Goal: Task Accomplishment & Management: Use online tool/utility

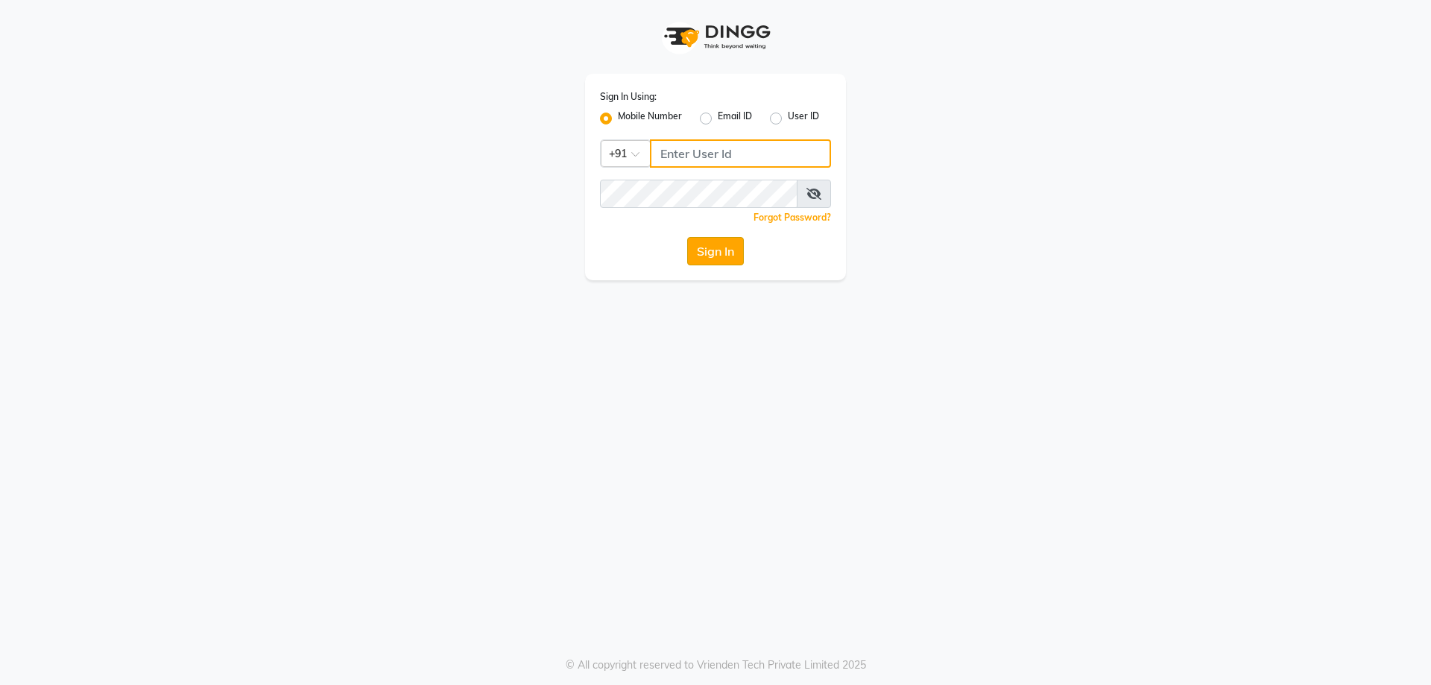
type input "9100166668"
click at [719, 253] on button "Sign In" at bounding box center [715, 251] width 57 height 28
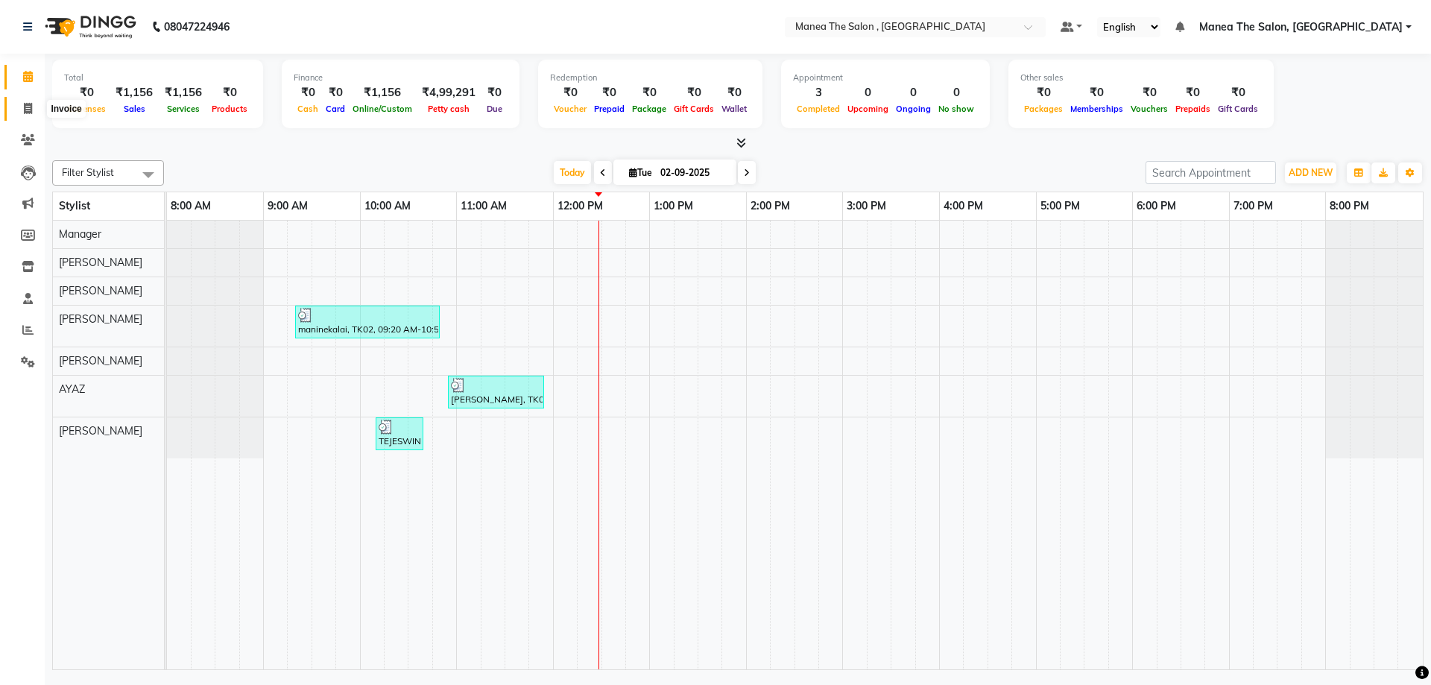
click at [28, 104] on icon at bounding box center [28, 108] width 8 height 11
select select "service"
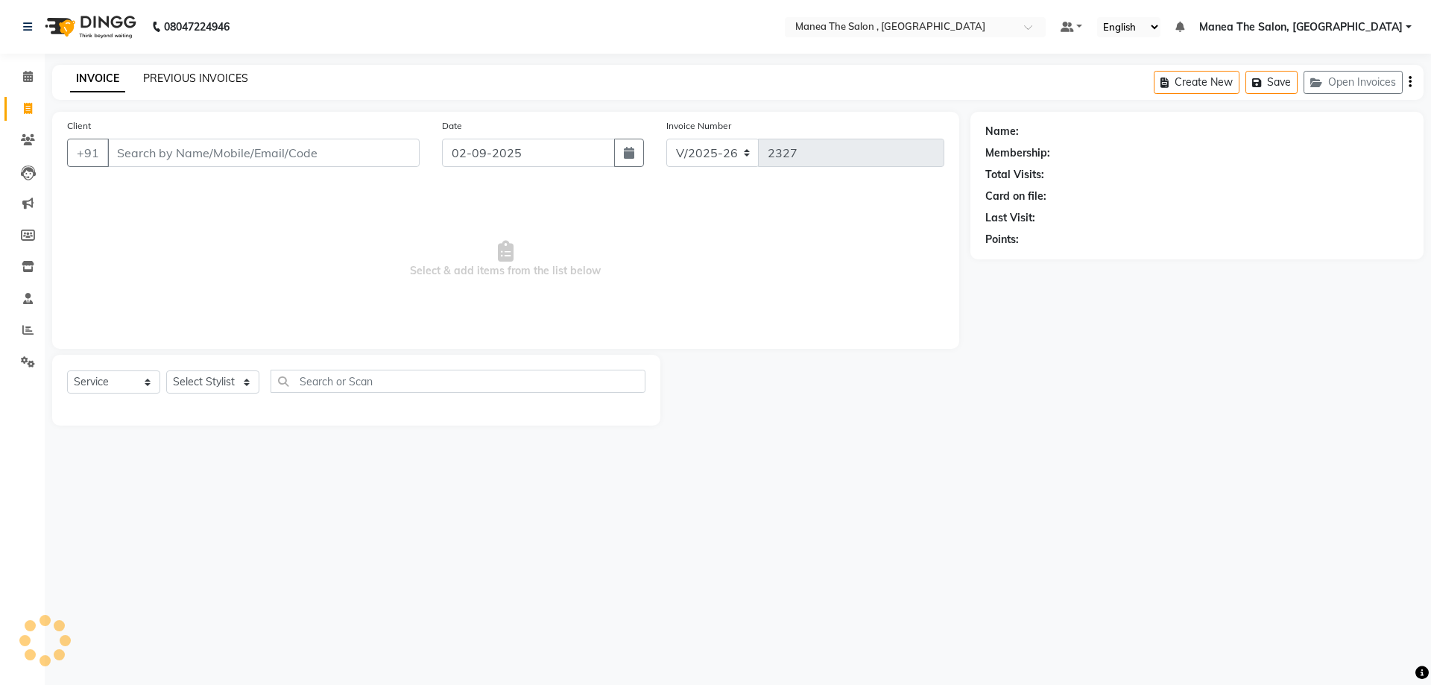
click at [168, 75] on link "PREVIOUS INVOICES" at bounding box center [195, 78] width 105 height 13
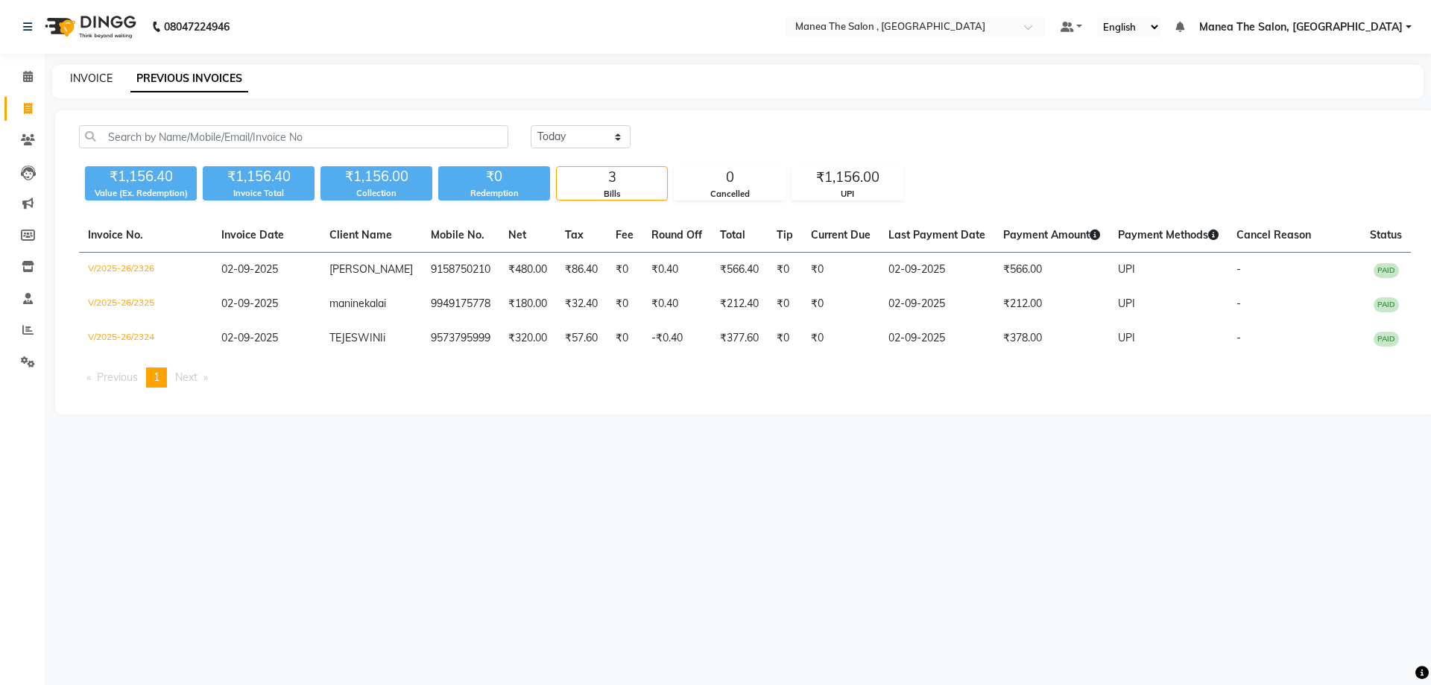
click at [89, 77] on link "INVOICE" at bounding box center [91, 78] width 42 height 13
select select "service"
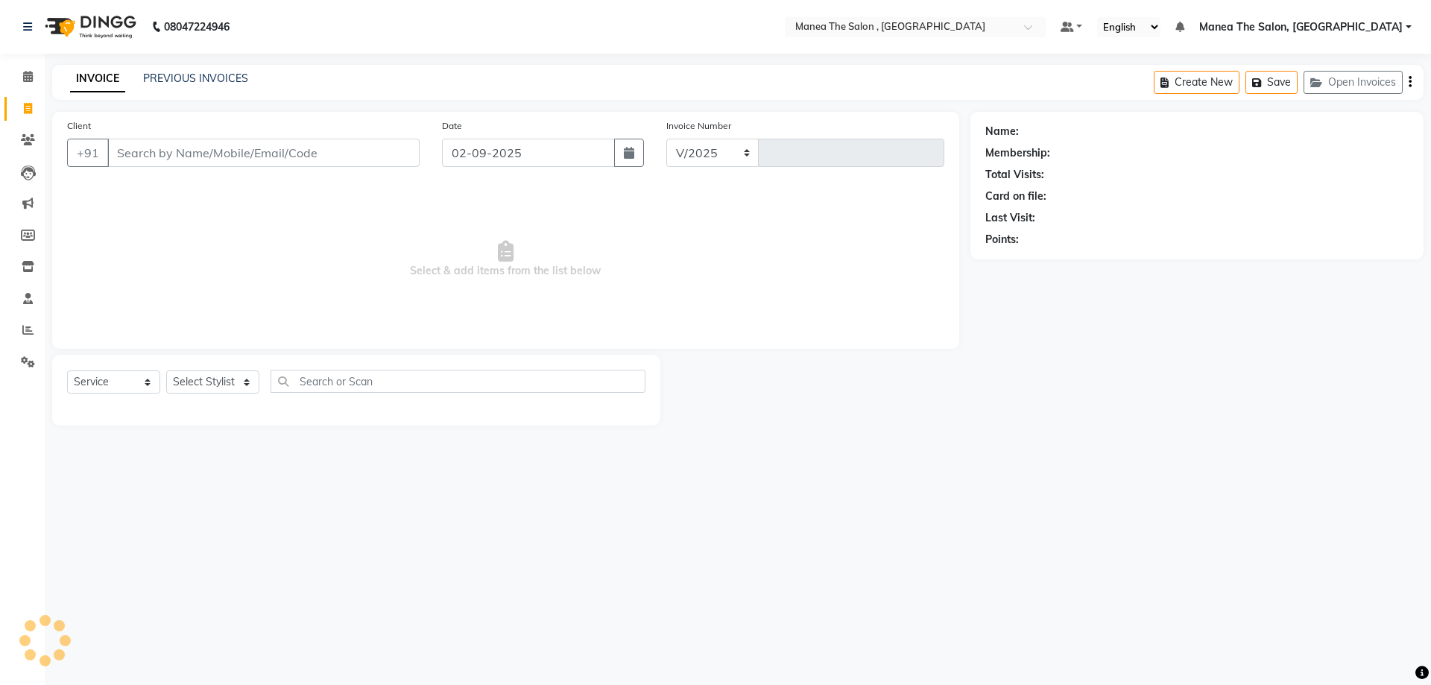
select select "7201"
type input "2327"
click at [202, 66] on div "INVOICE PREVIOUS INVOICES Create New Save Open Invoices" at bounding box center [737, 82] width 1371 height 35
click at [206, 74] on link "PREVIOUS INVOICES" at bounding box center [195, 78] width 105 height 13
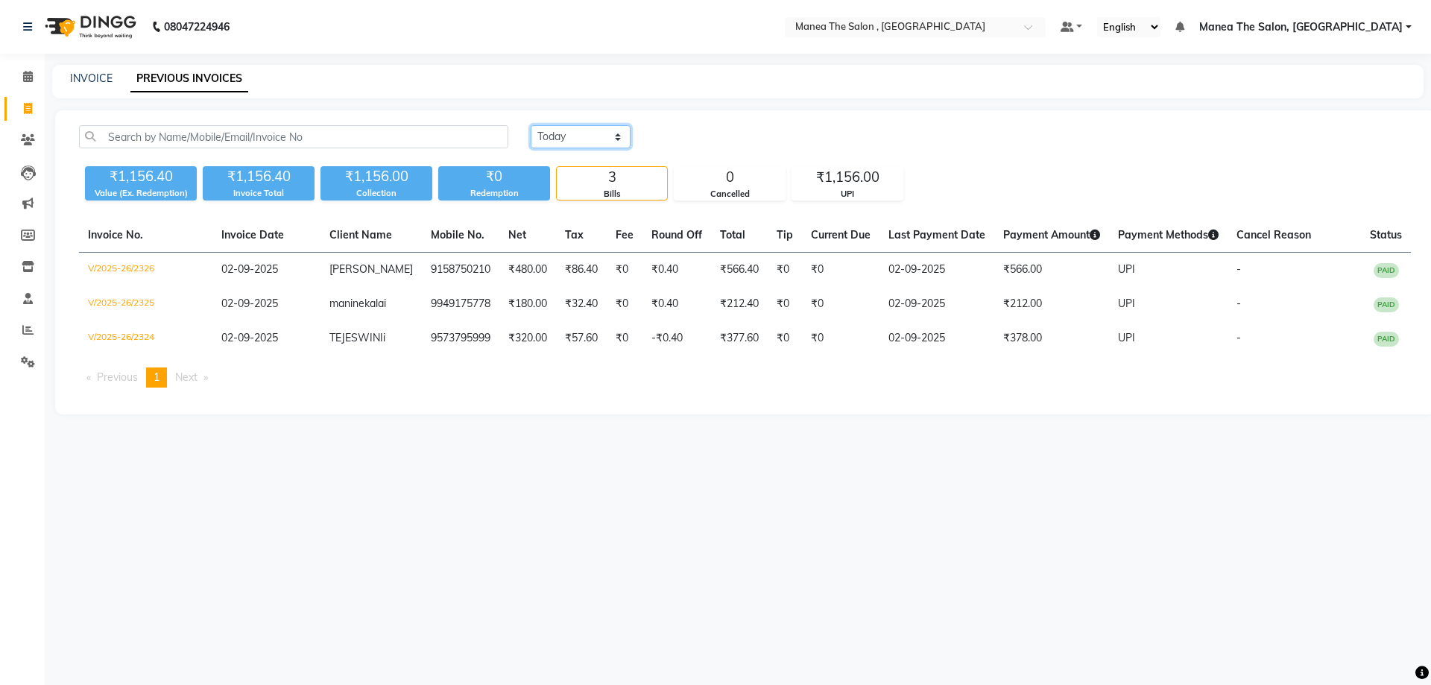
click at [578, 133] on select "[DATE] [DATE] Custom Range" at bounding box center [581, 136] width 100 height 23
select select "[DATE]"
click at [531, 125] on select "[DATE] [DATE] Custom Range" at bounding box center [581, 136] width 100 height 23
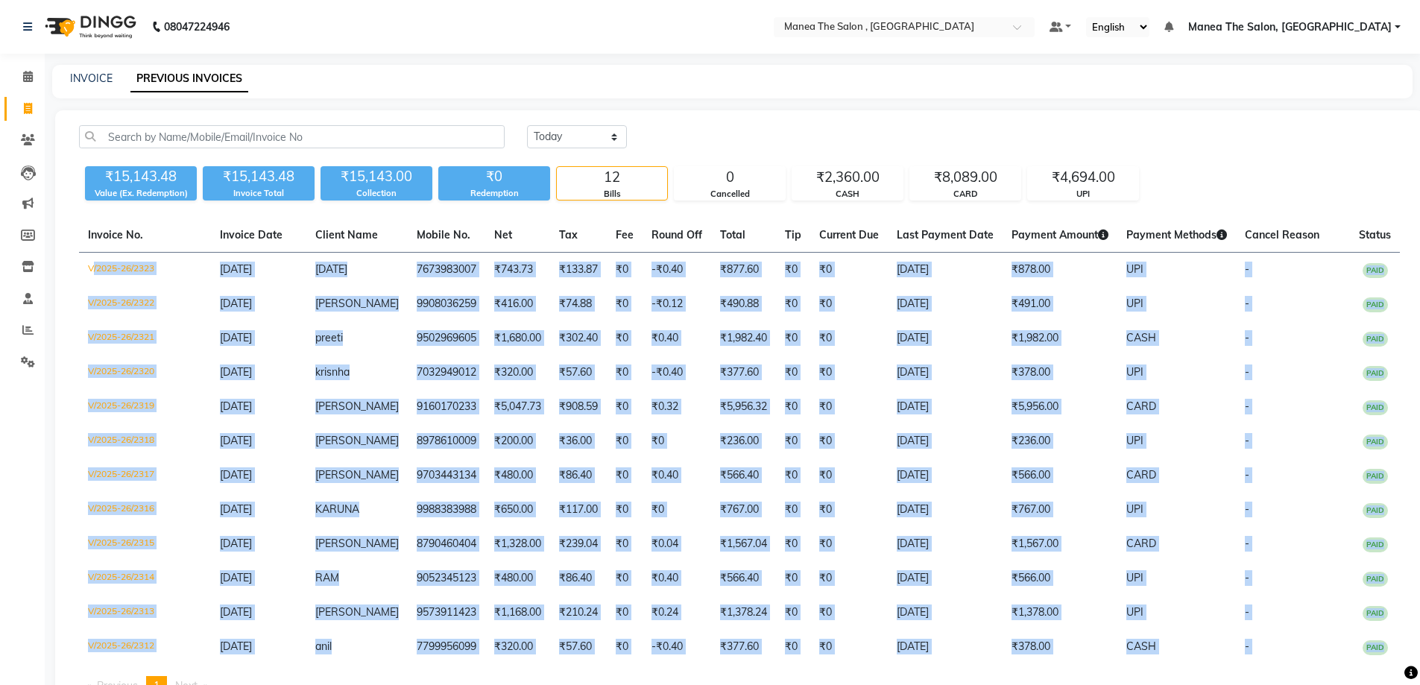
drag, startPoint x: 78, startPoint y: 266, endPoint x: 1310, endPoint y: 667, distance: 1296.4
click at [1310, 667] on div "Invoice No. Invoice Date Client Name Mobile No. Net Tax Fee Round Off Total Tip…" at bounding box center [739, 463] width 1339 height 490
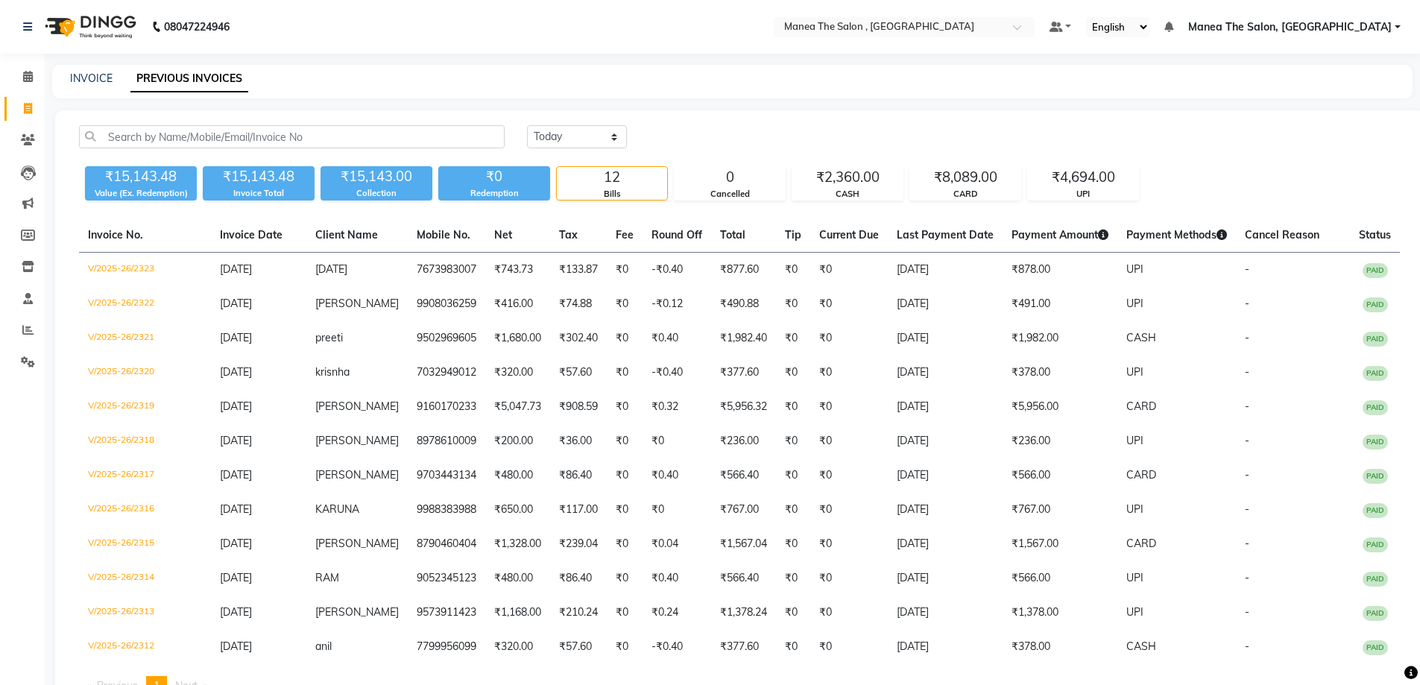
click at [765, 125] on div "[DATE] [DATE] Custom Range" at bounding box center [963, 136] width 873 height 23
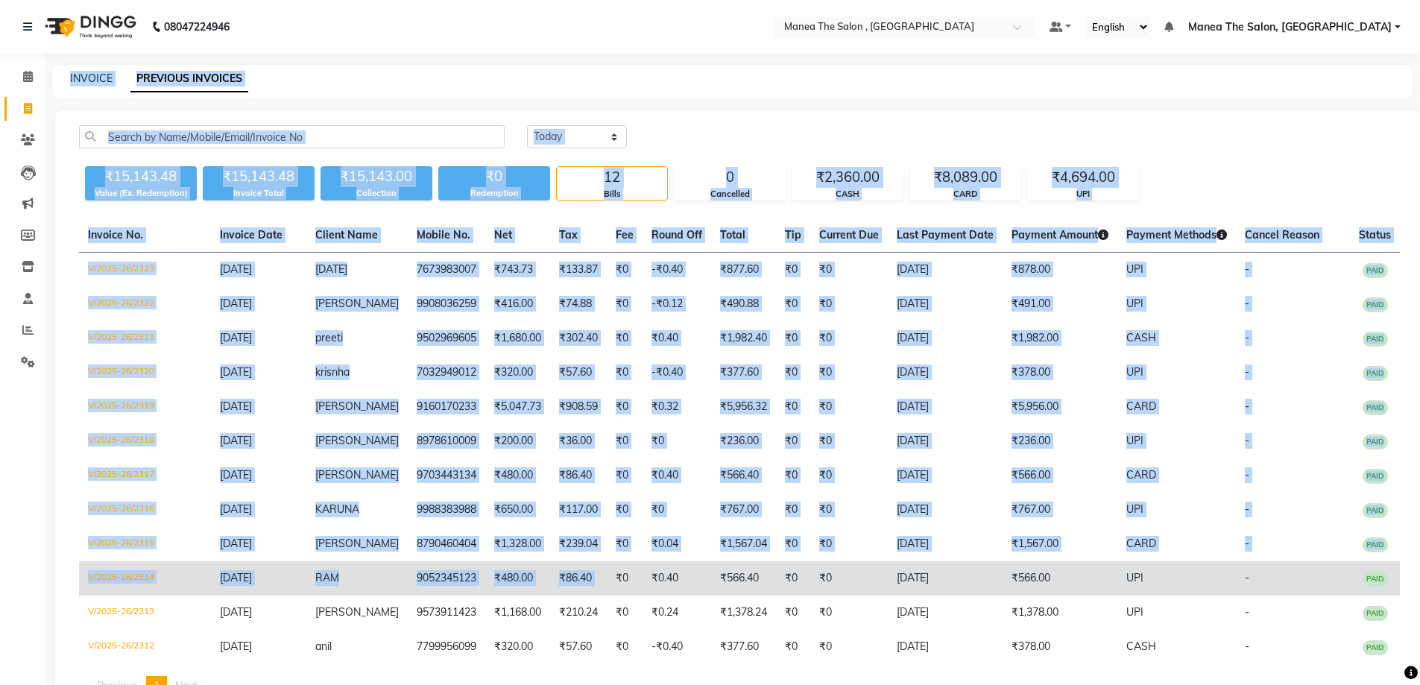
drag, startPoint x: 69, startPoint y: 56, endPoint x: 599, endPoint y: 590, distance: 752.1
click at [599, 590] on div "08047224946 Select Location × Manea The Salon , Kondapur Default Panel My Panel…" at bounding box center [710, 372] width 1420 height 745
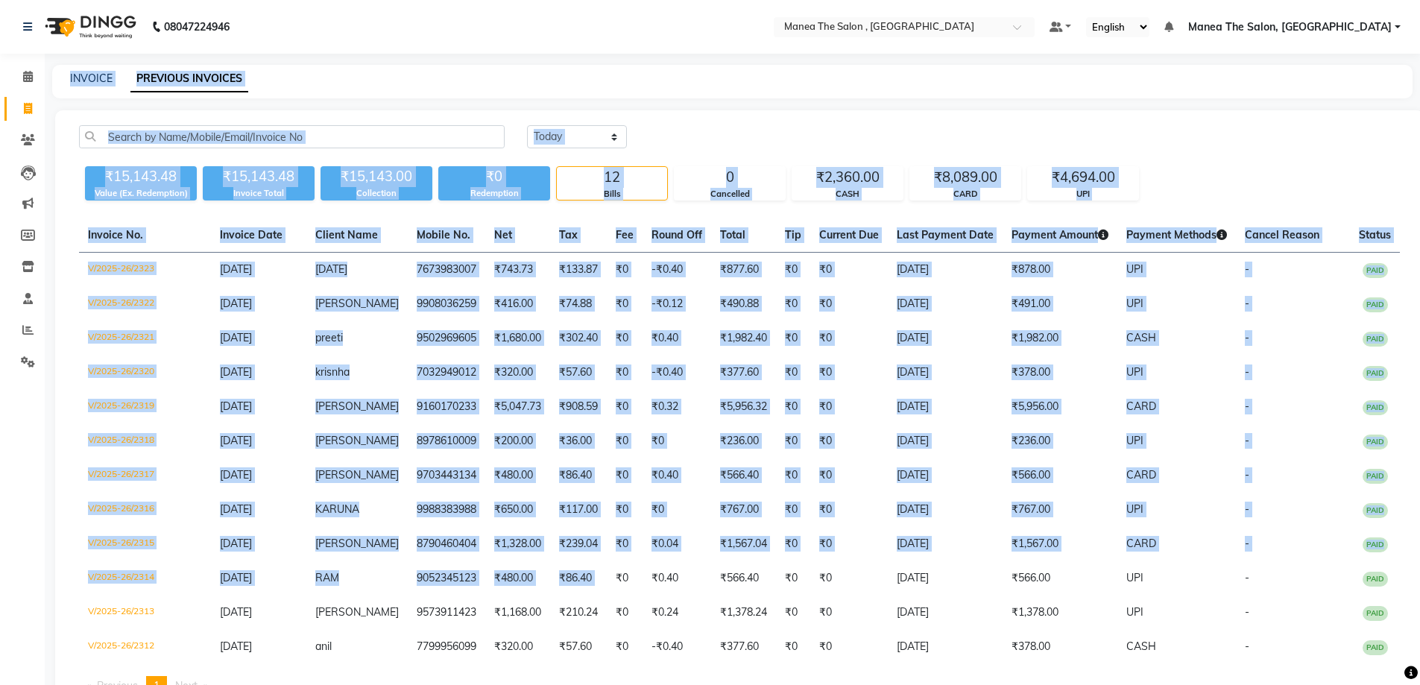
click at [709, 126] on div "[DATE] [DATE] Custom Range" at bounding box center [963, 136] width 873 height 23
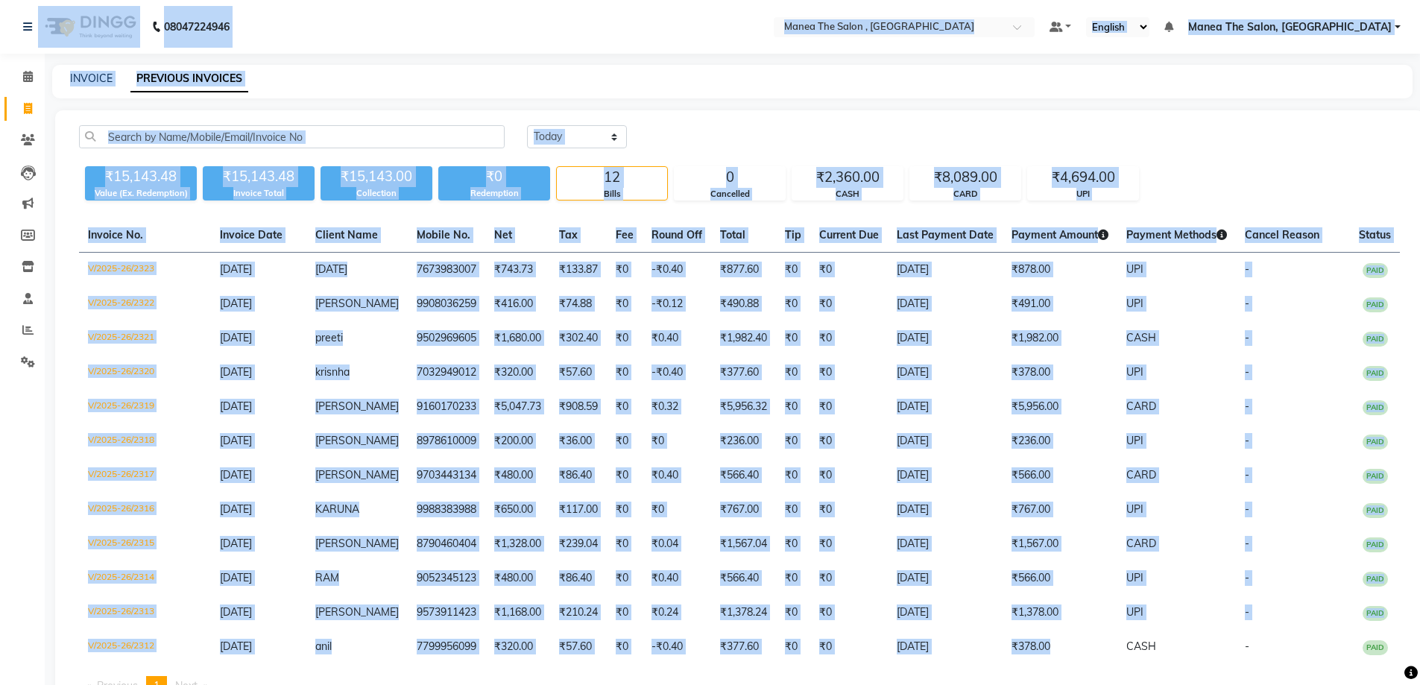
scroll to position [60, 0]
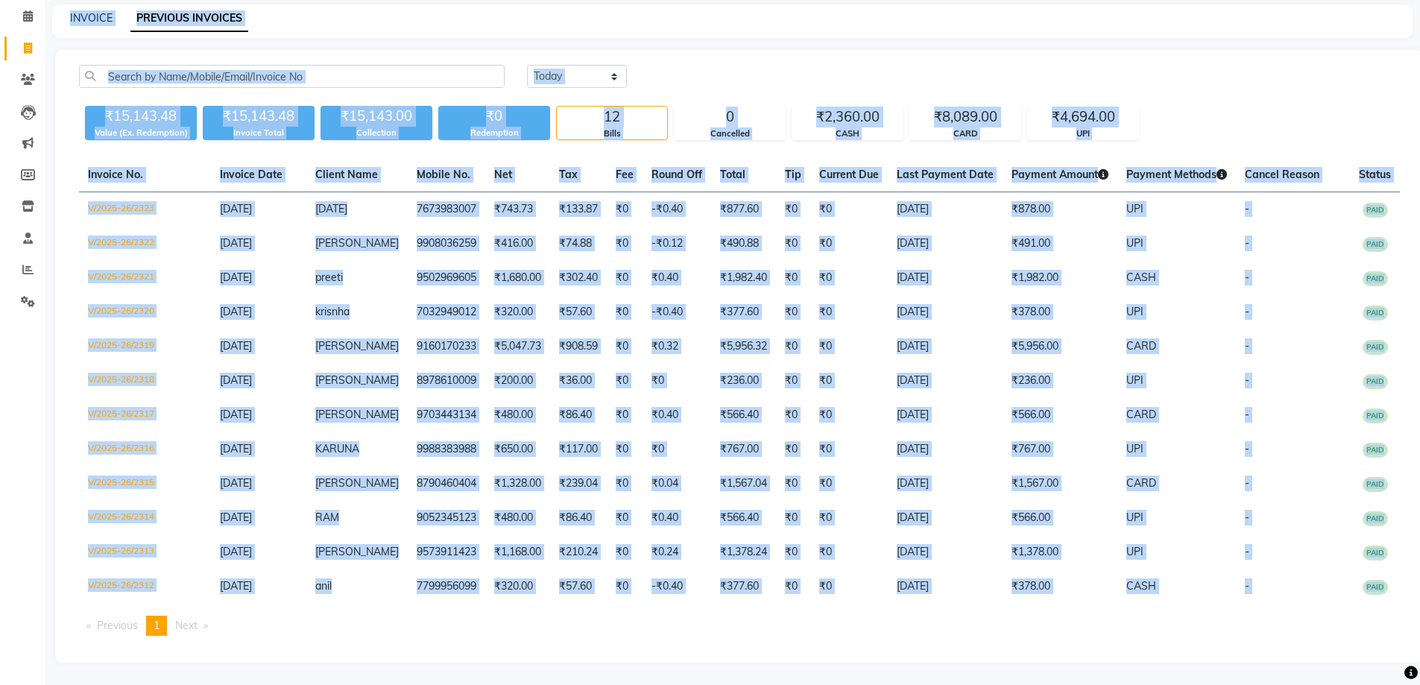
drag, startPoint x: 13, startPoint y: 4, endPoint x: 1108, endPoint y: 706, distance: 1301.4
click at [1108, 625] on html "08047224946 Select Location × Manea The Salon , Kondapur Default Panel My Panel…" at bounding box center [710, 282] width 1420 height 685
click at [888, 622] on ul "Previous page 1 / 1 You're on page 1 Next page" at bounding box center [739, 626] width 1321 height 20
drag, startPoint x: 16, startPoint y: 9, endPoint x: 491, endPoint y: 695, distance: 835.1
click at [491, 625] on html "08047224946 Select Location × Manea The Salon , Kondapur Default Panel My Panel…" at bounding box center [710, 282] width 1420 height 685
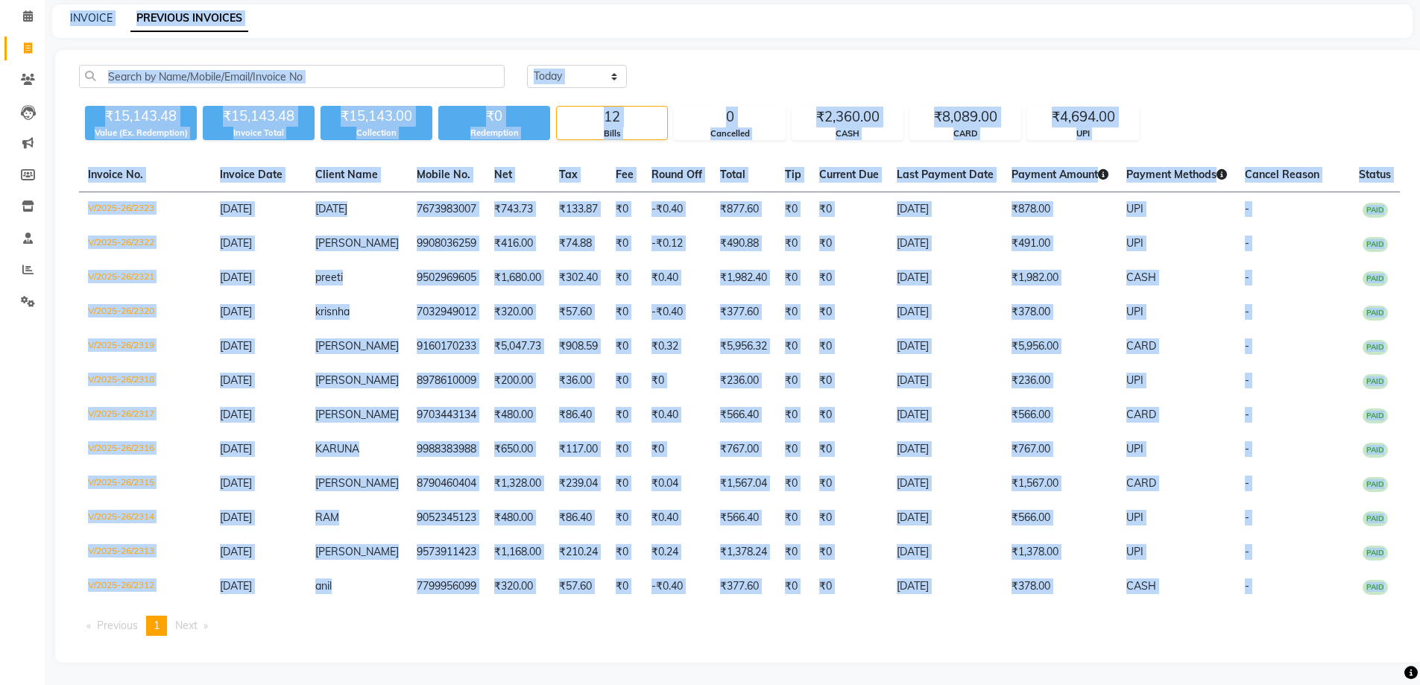
click at [502, 633] on ul "Previous page 1 / 1 You're on page 1 Next page" at bounding box center [739, 626] width 1321 height 20
drag, startPoint x: 13, startPoint y: 9, endPoint x: 777, endPoint y: 714, distance: 1040.2
click at [777, 625] on html "08047224946 Select Location × Manea The Salon , Kondapur Default Panel My Panel…" at bounding box center [710, 282] width 1420 height 685
click at [757, 627] on ul "Previous page 1 / 1 You're on page 1 Next page" at bounding box center [739, 626] width 1321 height 20
